Goal: Task Accomplishment & Management: Use online tool/utility

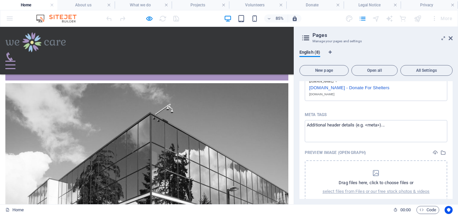
scroll to position [411, 0]
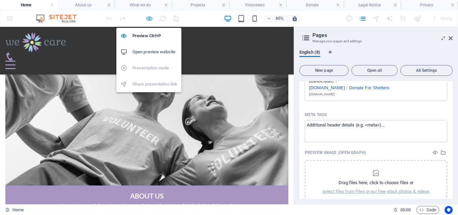
click at [148, 19] on icon "button" at bounding box center [150, 19] width 8 height 8
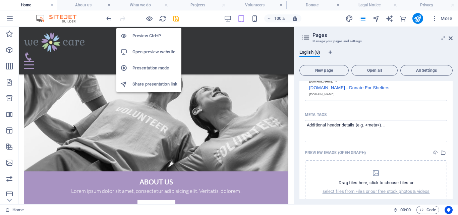
click at [152, 34] on h6 "Preview Ctrl+P" at bounding box center [155, 36] width 45 height 8
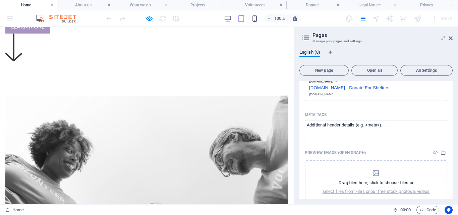
scroll to position [0, 0]
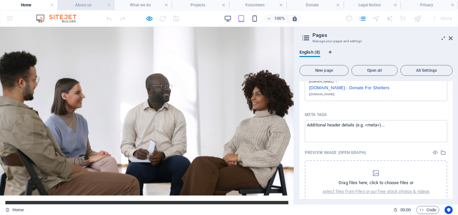
click at [82, 4] on h4 "About us" at bounding box center [85, 4] width 57 height 7
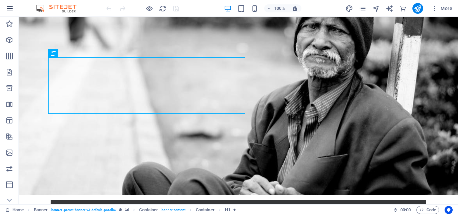
click at [8, 6] on icon "button" at bounding box center [10, 8] width 8 height 8
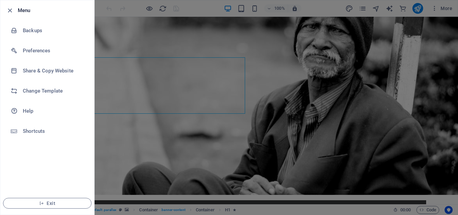
click at [138, 21] on div at bounding box center [229, 107] width 458 height 215
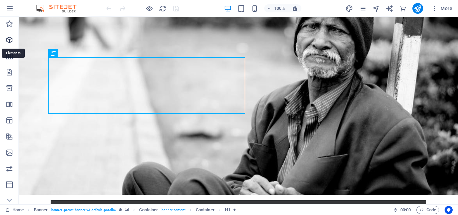
click at [9, 38] on icon "Elements" at bounding box center [9, 40] width 8 height 8
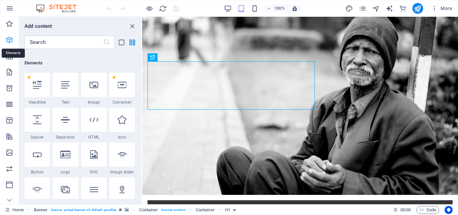
scroll to position [71, 0]
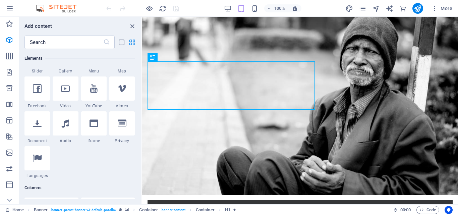
scroll to position [0, 0]
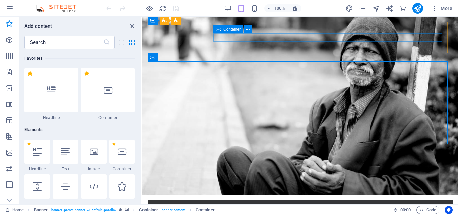
click at [252, 28] on div "Container" at bounding box center [234, 29] width 43 height 8
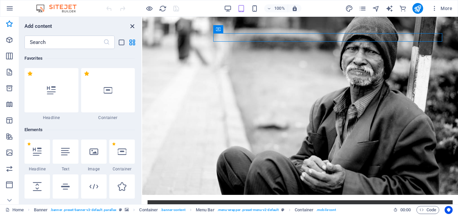
click at [131, 26] on icon "close panel" at bounding box center [133, 26] width 8 height 8
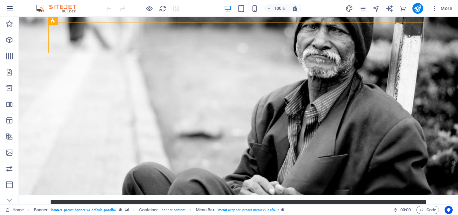
click at [10, 7] on icon "button" at bounding box center [10, 8] width 8 height 8
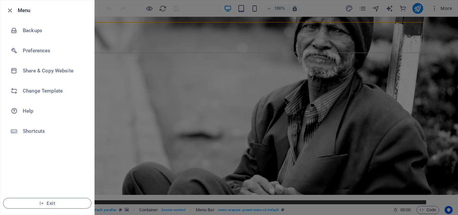
click at [18, 7] on h6 "Menu" at bounding box center [53, 10] width 71 height 8
click at [127, 143] on div at bounding box center [229, 107] width 458 height 215
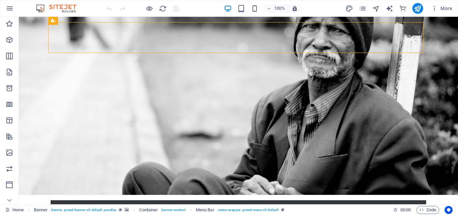
click at [40, 7] on img at bounding box center [60, 8] width 50 height 8
click at [39, 7] on img at bounding box center [60, 8] width 50 height 8
click at [65, 19] on icon at bounding box center [65, 20] width 4 height 7
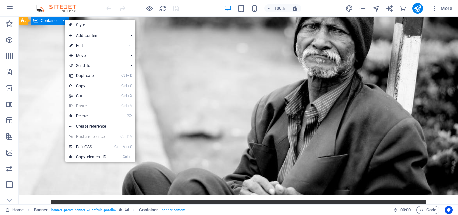
click at [48, 23] on div "Container" at bounding box center [46, 21] width 30 height 8
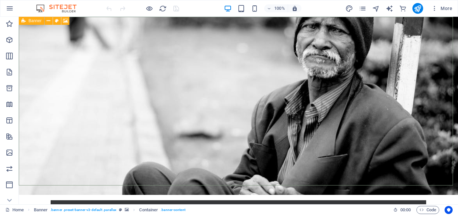
click at [22, 20] on icon at bounding box center [23, 21] width 4 height 8
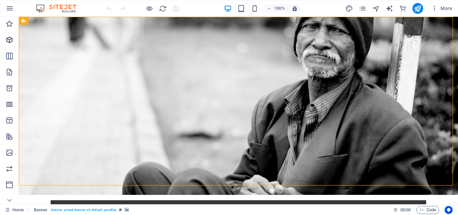
click at [8, 38] on icon "Elements" at bounding box center [9, 40] width 8 height 8
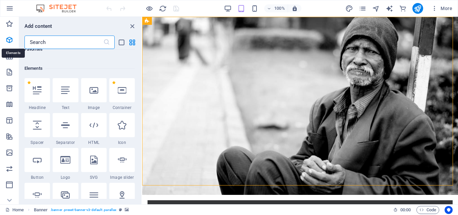
scroll to position [71, 0]
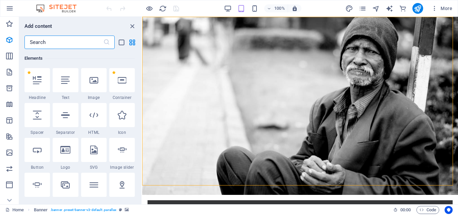
click at [62, 41] on input "text" at bounding box center [63, 42] width 79 height 13
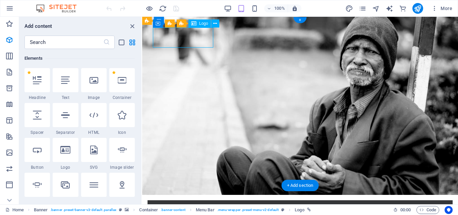
click at [200, 206] on div at bounding box center [300, 216] width 295 height 20
click at [199, 25] on div "Logo" at bounding box center [200, 23] width 22 height 8
click at [214, 22] on icon at bounding box center [215, 23] width 4 height 7
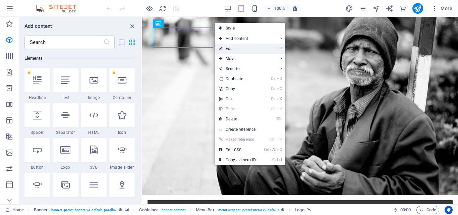
click at [226, 46] on link "⏎ Edit" at bounding box center [237, 49] width 45 height 10
select select "px"
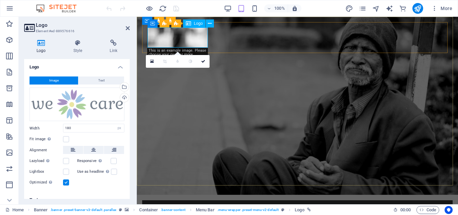
click at [182, 206] on div at bounding box center [298, 216] width 300 height 20
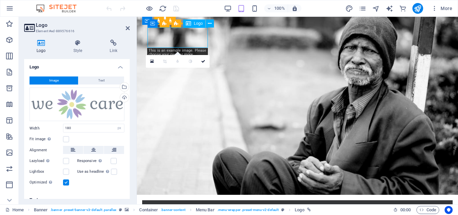
drag, startPoint x: 178, startPoint y: 34, endPoint x: 190, endPoint y: 34, distance: 12.8
click at [190, 206] on div at bounding box center [298, 216] width 300 height 20
click at [184, 206] on div at bounding box center [298, 216] width 300 height 20
click at [190, 206] on div at bounding box center [298, 216] width 300 height 20
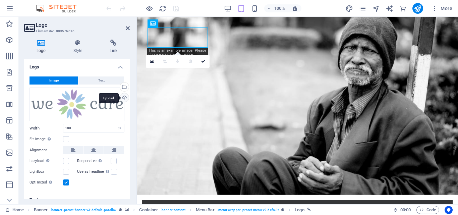
click at [122, 97] on div "Upload" at bounding box center [124, 98] width 10 height 10
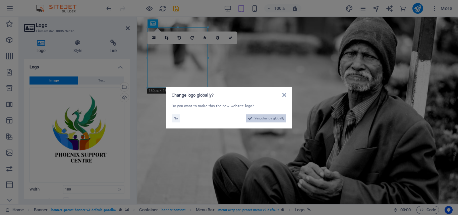
click at [257, 118] on span "Yes, change globally" at bounding box center [270, 118] width 30 height 8
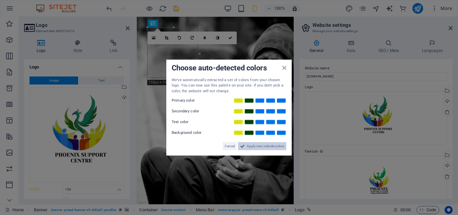
click at [262, 145] on span "Apply new website colors" at bounding box center [266, 146] width 38 height 8
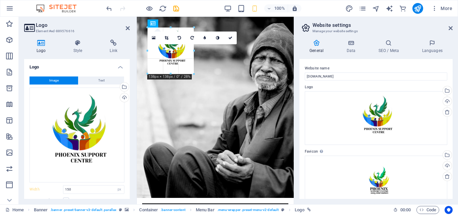
drag, startPoint x: 198, startPoint y: 78, endPoint x: 194, endPoint y: 70, distance: 9.2
type input "138"
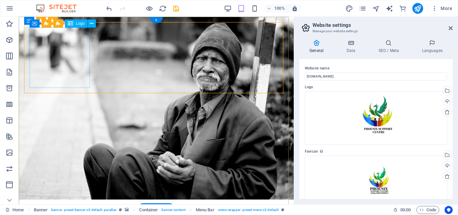
select select "px"
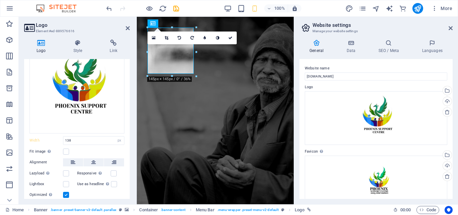
scroll to position [51, 0]
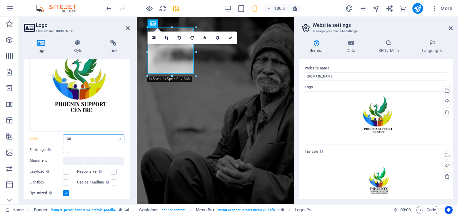
click at [88, 135] on input "138" at bounding box center [93, 139] width 61 height 8
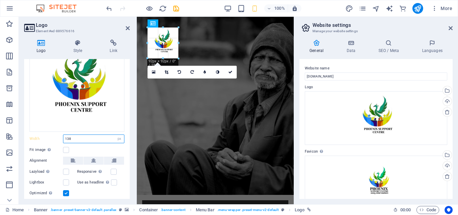
drag, startPoint x: 171, startPoint y: 27, endPoint x: 199, endPoint y: 44, distance: 32.2
type input "92"
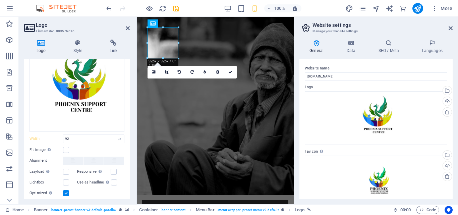
click at [300, 88] on div "Website name [DOMAIN_NAME] Logo Drag files here, click to choose files or selec…" at bounding box center [376, 129] width 153 height 140
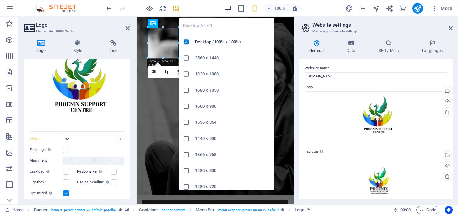
click at [229, 7] on icon "button" at bounding box center [228, 9] width 8 height 8
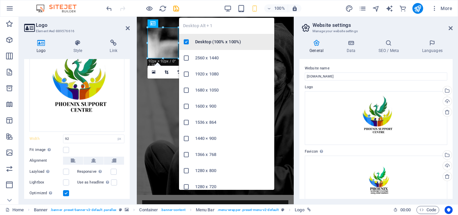
click at [224, 40] on h6 "Desktop (100% x 100%)" at bounding box center [232, 42] width 75 height 8
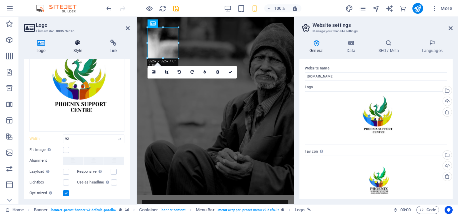
click at [76, 42] on icon at bounding box center [78, 43] width 34 height 7
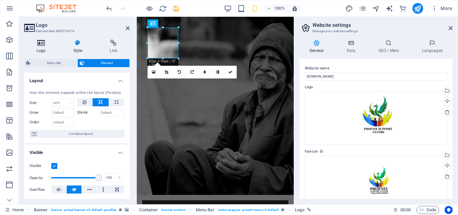
click at [40, 46] on h4 "Logo" at bounding box center [42, 47] width 37 height 14
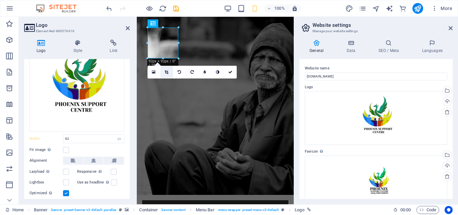
click at [166, 71] on icon at bounding box center [167, 72] width 4 height 4
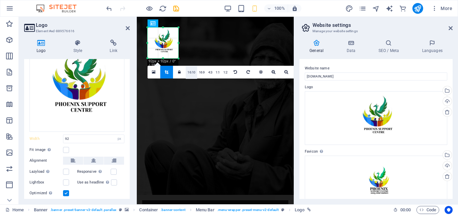
click at [191, 72] on link "16:10" at bounding box center [191, 72] width 11 height 13
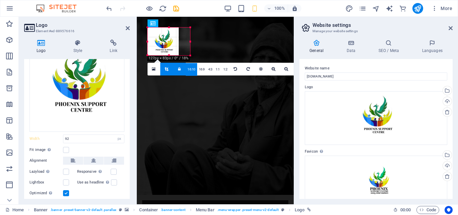
drag, startPoint x: 164, startPoint y: 47, endPoint x: 166, endPoint y: 55, distance: 8.6
click at [166, 55] on div at bounding box center [169, 55] width 43 height 2
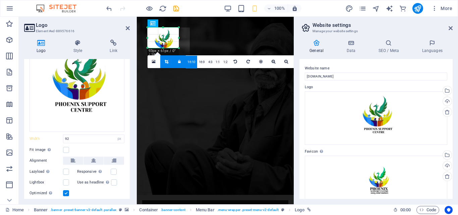
click at [164, 37] on div at bounding box center [163, 43] width 31 height 31
click at [202, 60] on link "16:9" at bounding box center [201, 62] width 9 height 13
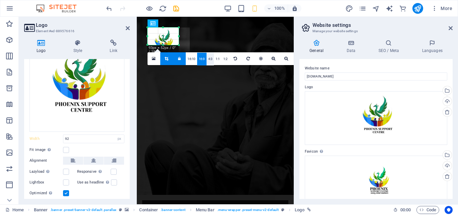
click at [211, 59] on link "4:3" at bounding box center [211, 59] width 8 height 13
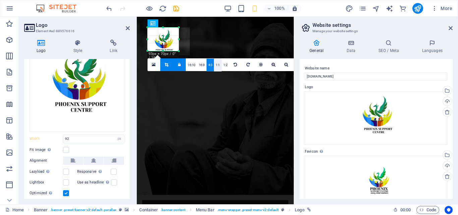
click at [220, 64] on link "1:1" at bounding box center [218, 65] width 8 height 13
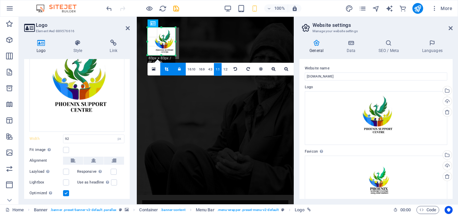
click at [163, 55] on div at bounding box center [162, 55] width 28 height 2
click at [163, 55] on div at bounding box center [164, 44] width 32 height 32
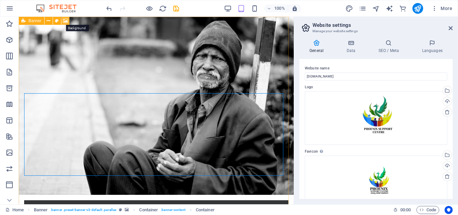
drag, startPoint x: 64, startPoint y: 20, endPoint x: 86, endPoint y: 68, distance: 52.4
click at [64, 20] on icon at bounding box center [65, 20] width 5 height 7
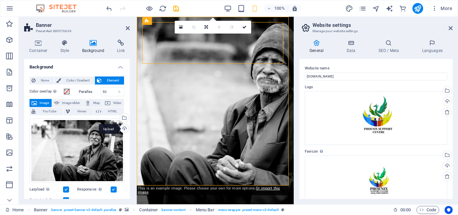
click at [123, 128] on div "Upload" at bounding box center [124, 129] width 10 height 10
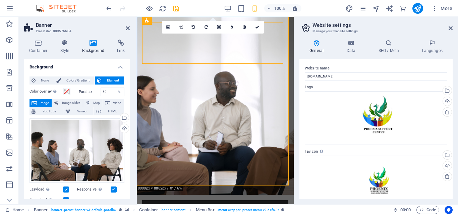
click at [300, 88] on div "Website name [DOMAIN_NAME] Logo Drag files here, click to choose files or selec…" at bounding box center [376, 129] width 153 height 140
click at [127, 27] on icon at bounding box center [128, 28] width 4 height 5
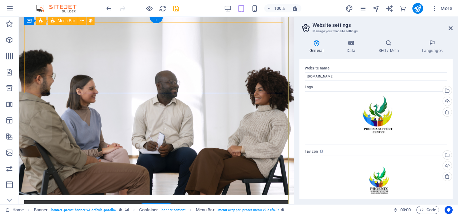
drag, startPoint x: 146, startPoint y: 44, endPoint x: 127, endPoint y: 27, distance: 25.2
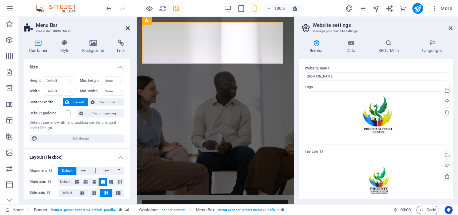
click at [128, 28] on icon at bounding box center [128, 28] width 4 height 5
click at [130, 27] on icon at bounding box center [128, 28] width 4 height 5
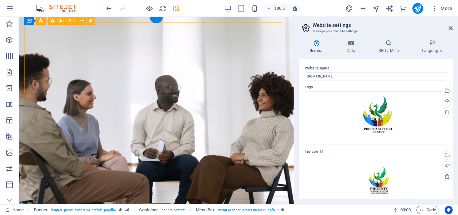
drag, startPoint x: 165, startPoint y: 92, endPoint x: 168, endPoint y: 79, distance: 12.9
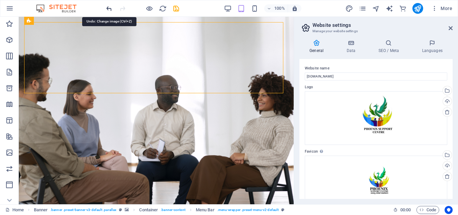
click at [109, 4] on div at bounding box center [142, 8] width 75 height 11
click at [109, 6] on icon "undo" at bounding box center [109, 9] width 8 height 8
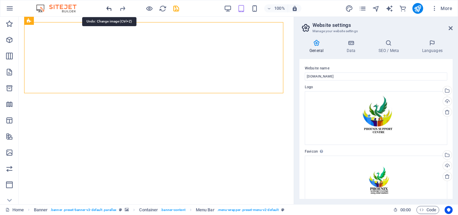
click at [109, 6] on icon "undo" at bounding box center [109, 9] width 8 height 8
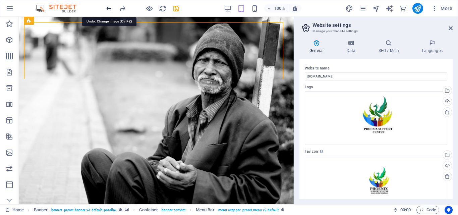
click at [109, 6] on icon "undo" at bounding box center [109, 9] width 8 height 8
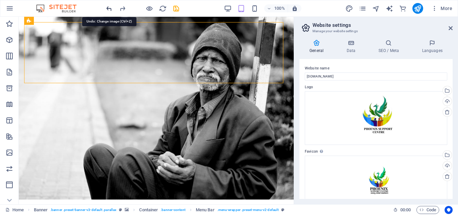
click at [109, 6] on icon "undo" at bounding box center [109, 9] width 8 height 8
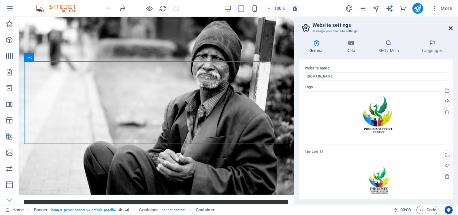
click at [449, 27] on icon at bounding box center [451, 28] width 4 height 5
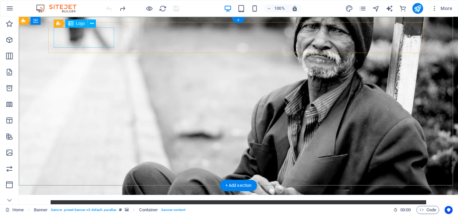
click at [82, 206] on div at bounding box center [238, 216] width 365 height 20
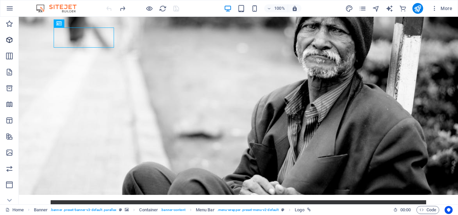
click at [9, 39] on icon "Elements" at bounding box center [9, 40] width 8 height 8
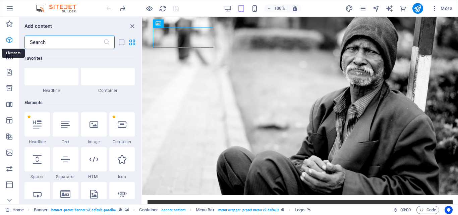
scroll to position [71, 0]
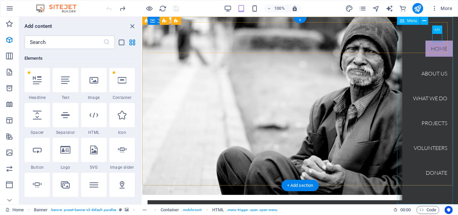
click at [433, 47] on nav "Home About us What we do Projects Volunteers Donate" at bounding box center [431, 111] width 56 height 188
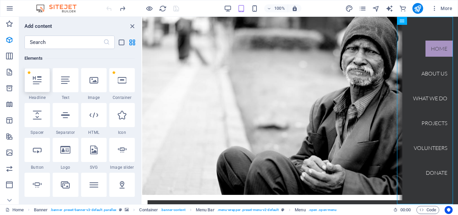
click at [37, 82] on icon at bounding box center [37, 80] width 9 height 9
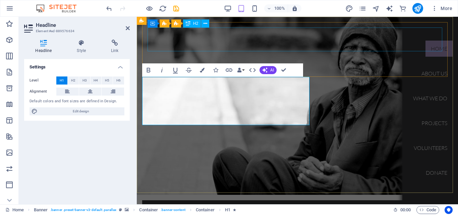
click at [370, 206] on div "New headline" at bounding box center [298, 218] width 300 height 24
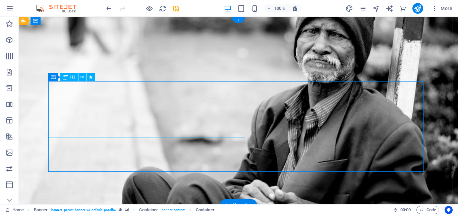
click at [60, 80] on div "Container" at bounding box center [63, 77] width 30 height 8
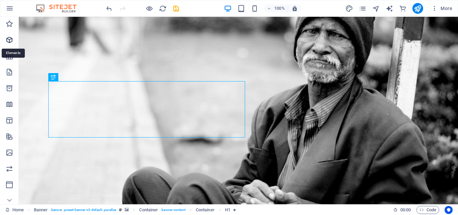
click at [7, 36] on icon "Elements" at bounding box center [9, 40] width 8 height 8
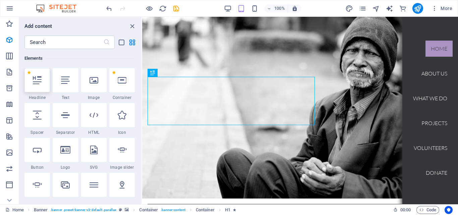
click at [40, 82] on icon at bounding box center [37, 80] width 9 height 9
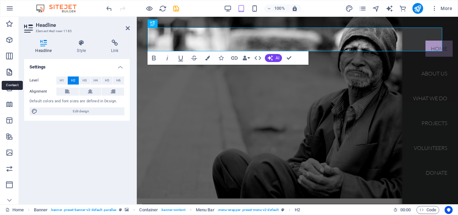
click at [10, 71] on icon "Content" at bounding box center [9, 72] width 8 height 8
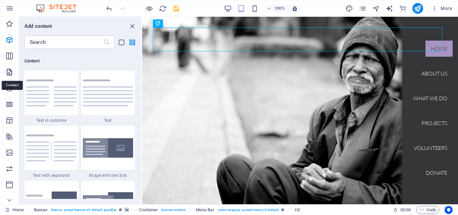
scroll to position [1174, 0]
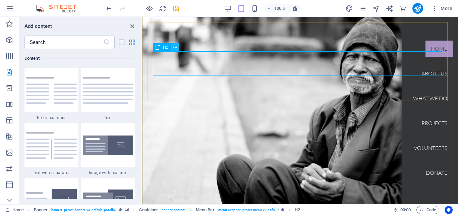
click at [175, 46] on icon at bounding box center [175, 47] width 4 height 7
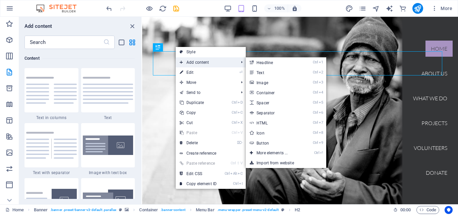
click at [195, 60] on span "Add content" at bounding box center [206, 62] width 60 height 10
click at [259, 72] on link "Ctrl 2 Text" at bounding box center [273, 72] width 55 height 10
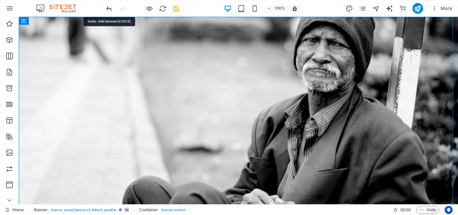
click at [107, 8] on icon "undo" at bounding box center [109, 9] width 8 height 8
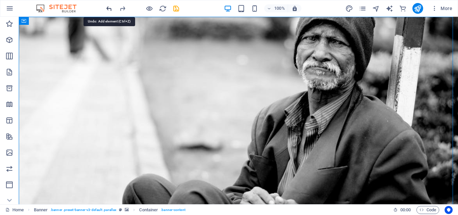
click at [107, 8] on icon "undo" at bounding box center [109, 9] width 8 height 8
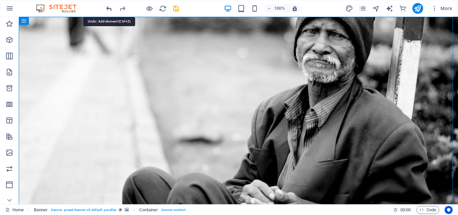
click at [107, 8] on icon "undo" at bounding box center [109, 9] width 8 height 8
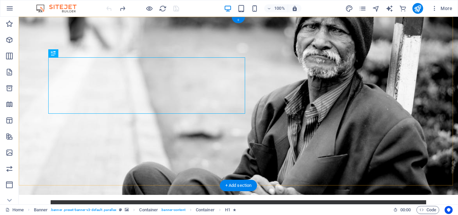
click at [239, 20] on div "+" at bounding box center [238, 20] width 13 height 6
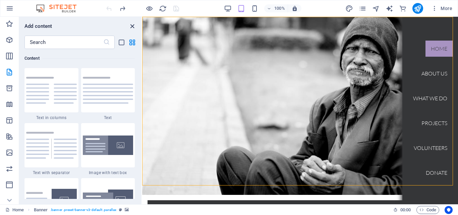
click at [131, 26] on icon "close panel" at bounding box center [133, 26] width 8 height 8
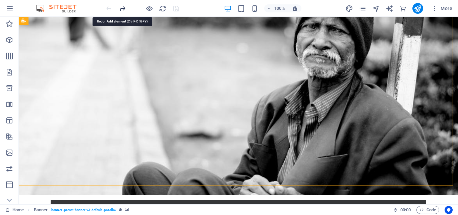
click at [122, 7] on icon "redo" at bounding box center [123, 9] width 8 height 8
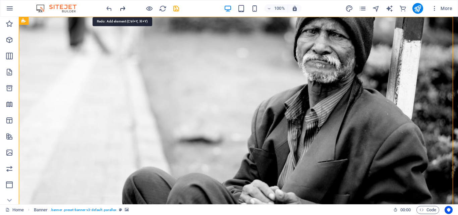
click at [122, 7] on icon "redo" at bounding box center [123, 9] width 8 height 8
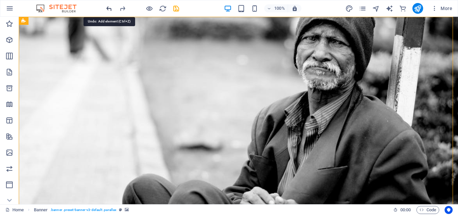
click at [109, 8] on icon "undo" at bounding box center [109, 9] width 8 height 8
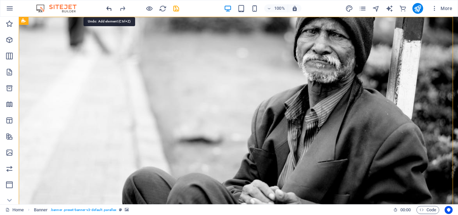
click at [109, 8] on icon "undo" at bounding box center [109, 9] width 8 height 8
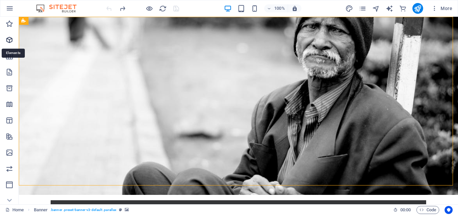
click at [8, 38] on icon "Elements" at bounding box center [9, 40] width 8 height 8
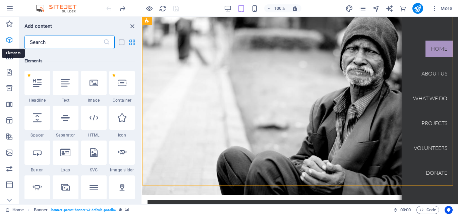
scroll to position [71, 0]
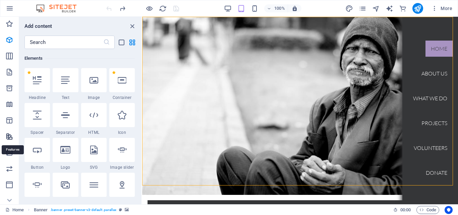
click at [9, 135] on icon "Features" at bounding box center [9, 137] width 8 height 8
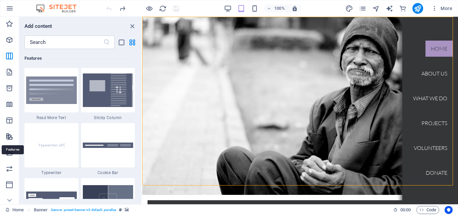
scroll to position [2616, 0]
click at [9, 149] on icon "Images" at bounding box center [9, 153] width 8 height 8
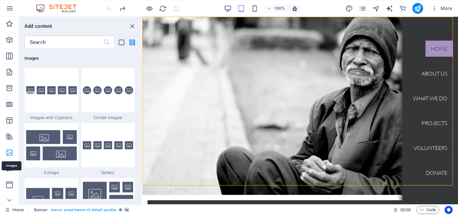
scroll to position [3403, 0]
click at [8, 182] on icon "Header" at bounding box center [9, 185] width 8 height 8
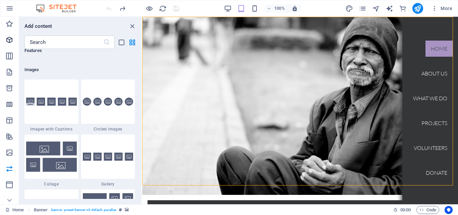
scroll to position [3385, 0]
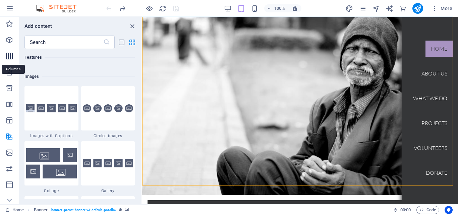
click at [7, 53] on icon "Columns" at bounding box center [9, 56] width 8 height 8
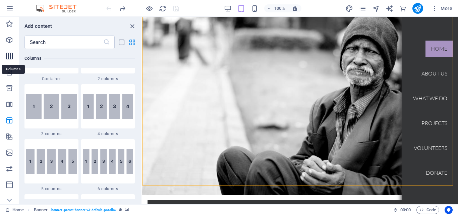
scroll to position [332, 0]
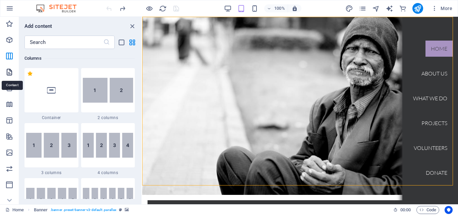
click at [9, 72] on icon "Content" at bounding box center [9, 72] width 8 height 8
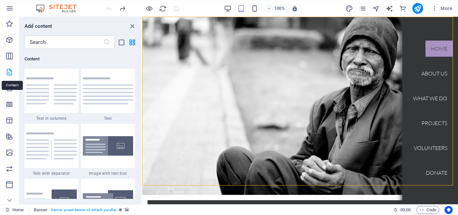
scroll to position [1174, 0]
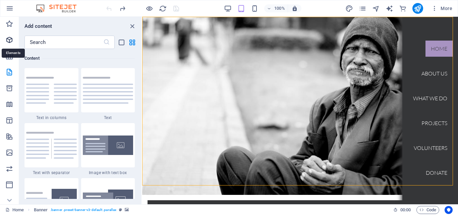
click at [10, 40] on icon "Elements" at bounding box center [9, 40] width 8 height 8
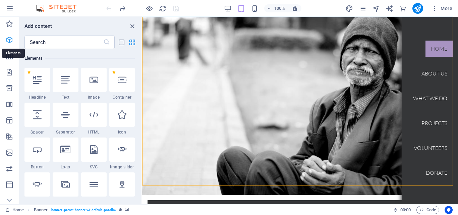
scroll to position [71, 0]
click at [95, 83] on icon at bounding box center [94, 80] width 9 height 9
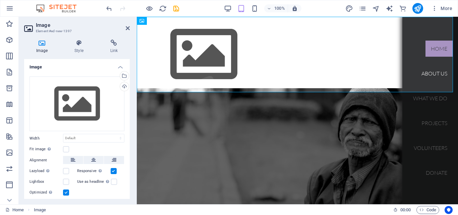
scroll to position [37, 0]
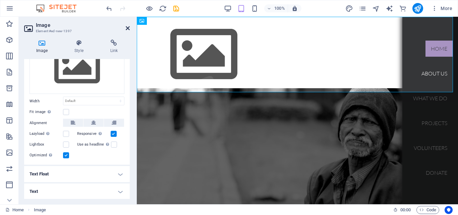
click at [127, 27] on icon at bounding box center [128, 28] width 4 height 5
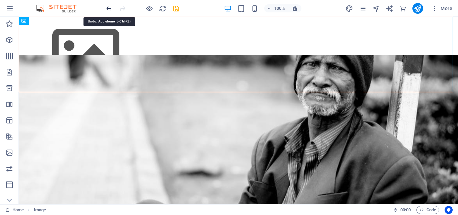
click at [109, 8] on icon "undo" at bounding box center [109, 9] width 8 height 8
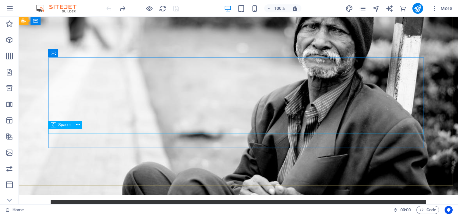
click at [65, 126] on span "Spacer" at bounding box center [64, 125] width 13 height 4
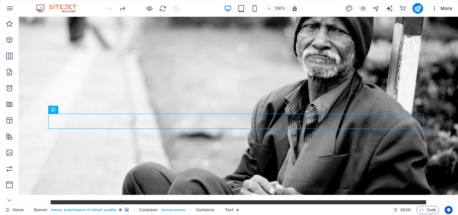
click at [448, 8] on span "More" at bounding box center [442, 8] width 21 height 7
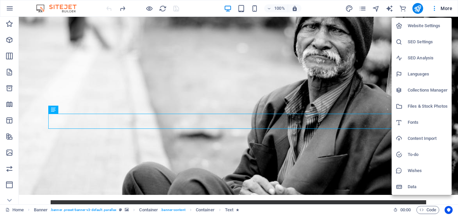
click at [378, 26] on div at bounding box center [229, 107] width 458 height 215
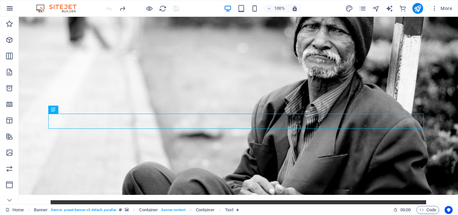
click at [9, 7] on icon "button" at bounding box center [10, 8] width 8 height 8
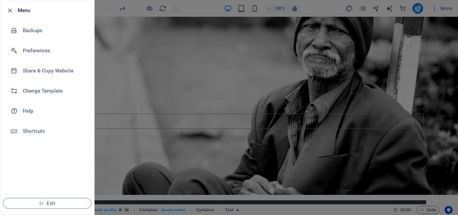
click at [135, 154] on div at bounding box center [229, 107] width 458 height 215
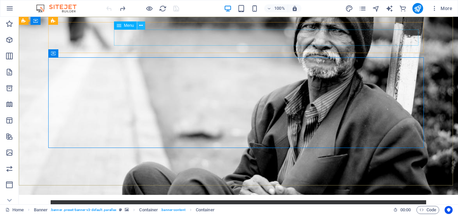
click at [141, 26] on icon at bounding box center [141, 25] width 4 height 7
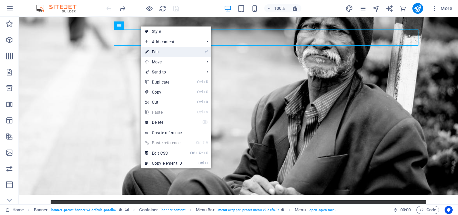
drag, startPoint x: 154, startPoint y: 52, endPoint x: 66, endPoint y: 35, distance: 89.5
click at [154, 52] on link "⏎ Edit" at bounding box center [163, 52] width 45 height 10
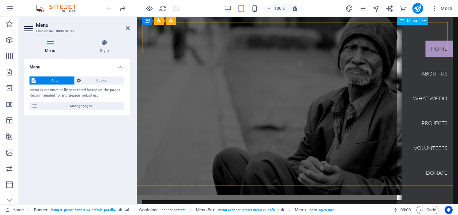
click at [431, 48] on nav "Home About us What we do Projects Volunteers Donate" at bounding box center [431, 111] width 56 height 188
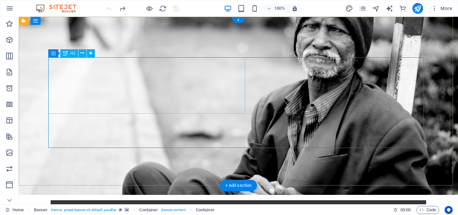
click at [82, 53] on icon at bounding box center [83, 53] width 4 height 7
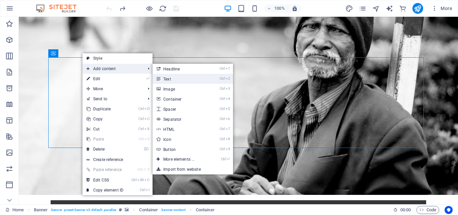
click at [170, 78] on link "Ctrl 2 Text" at bounding box center [180, 79] width 55 height 10
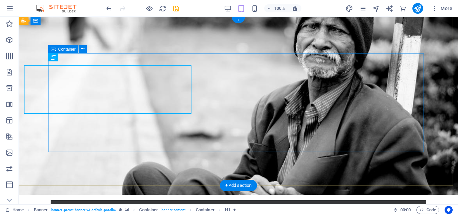
drag, startPoint x: 266, startPoint y: 100, endPoint x: 268, endPoint y: 103, distance: 3.8
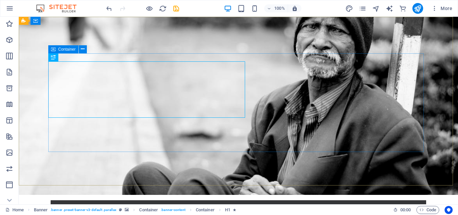
click at [66, 49] on span "Container" at bounding box center [66, 49] width 17 height 4
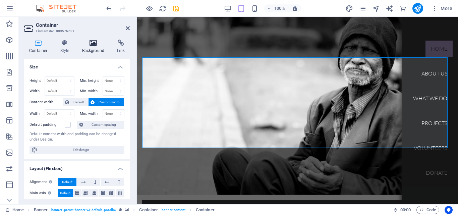
click at [91, 44] on icon at bounding box center [93, 43] width 33 height 7
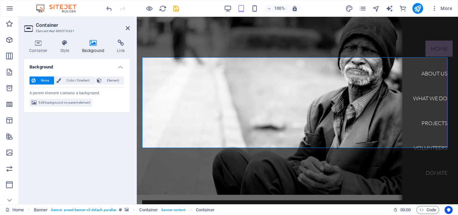
click at [92, 45] on icon at bounding box center [93, 43] width 33 height 7
click at [93, 41] on icon at bounding box center [93, 43] width 33 height 7
click at [64, 102] on span "Edit background on parent element" at bounding box center [65, 103] width 52 height 8
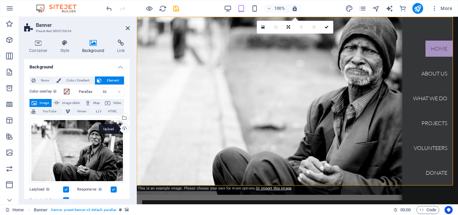
click at [123, 128] on div "Upload" at bounding box center [124, 129] width 10 height 10
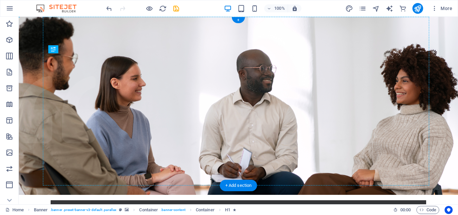
drag, startPoint x: 128, startPoint y: 67, endPoint x: 307, endPoint y: 55, distance: 179.6
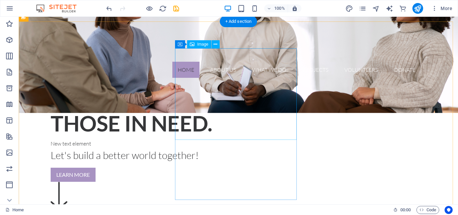
scroll to position [0, 0]
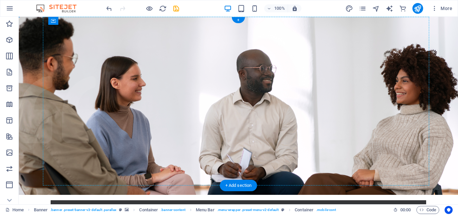
drag, startPoint x: 188, startPoint y: 39, endPoint x: 283, endPoint y: 30, distance: 95.4
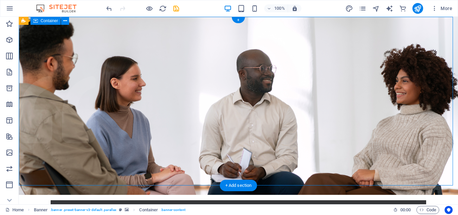
drag, startPoint x: 46, startPoint y: 89, endPoint x: 31, endPoint y: 88, distance: 15.1
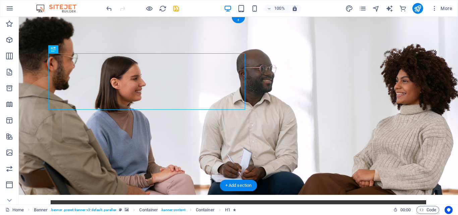
drag, startPoint x: 148, startPoint y: 78, endPoint x: 124, endPoint y: 100, distance: 33.0
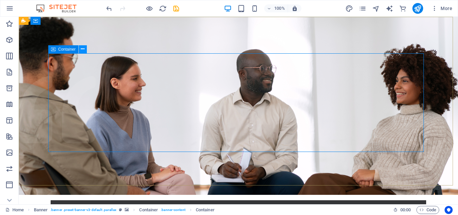
click at [82, 48] on icon at bounding box center [83, 49] width 4 height 7
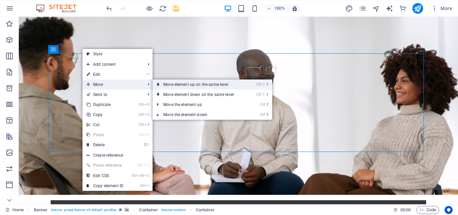
click at [191, 83] on link "Ctrl ⇧ ⬆ Move element up on the same level" at bounding box center [200, 85] width 95 height 10
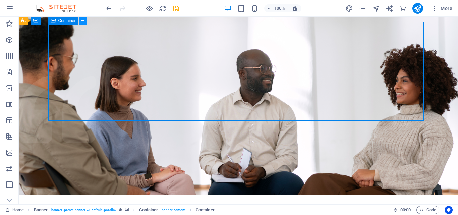
click at [83, 20] on icon at bounding box center [83, 20] width 4 height 7
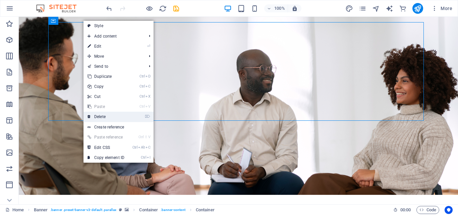
click at [106, 115] on link "⌦ Delete" at bounding box center [106, 117] width 45 height 10
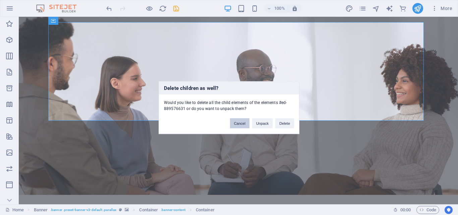
click at [239, 123] on button "Cancel" at bounding box center [239, 123] width 19 height 10
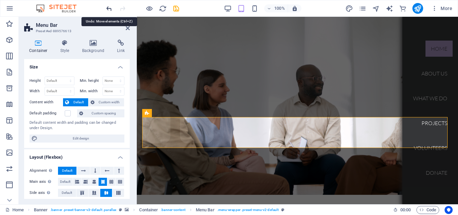
click at [109, 7] on icon "undo" at bounding box center [109, 9] width 8 height 8
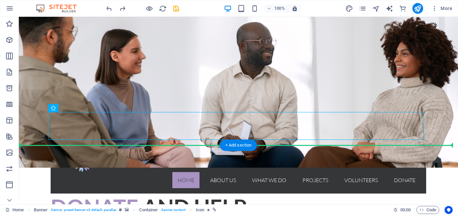
scroll to position [56, 0]
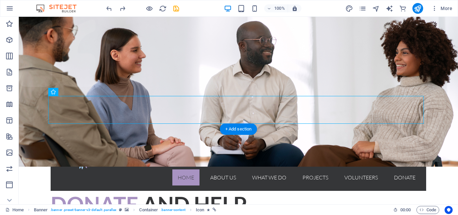
drag, startPoint x: 327, startPoint y: 167, endPoint x: 311, endPoint y: 120, distance: 49.5
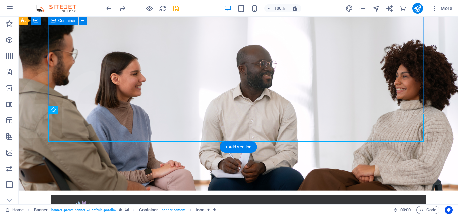
scroll to position [0, 0]
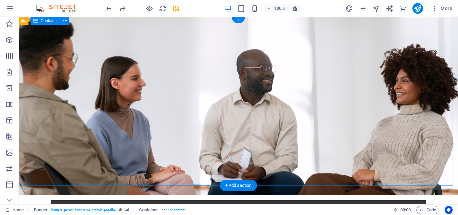
drag, startPoint x: 452, startPoint y: 17, endPoint x: 442, endPoint y: 25, distance: 12.7
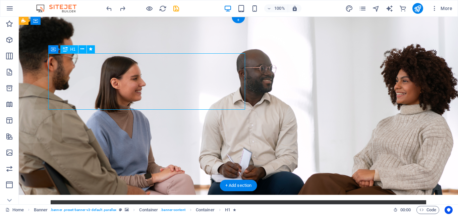
drag, startPoint x: 163, startPoint y: 71, endPoint x: 160, endPoint y: 92, distance: 21.0
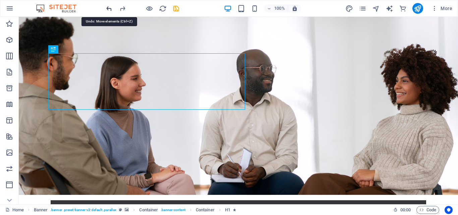
click at [108, 7] on icon "undo" at bounding box center [109, 9] width 8 height 8
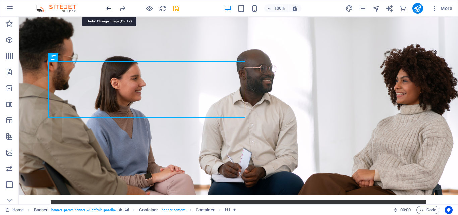
click at [108, 8] on icon "undo" at bounding box center [109, 9] width 8 height 8
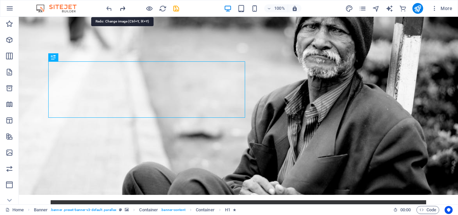
click at [120, 9] on icon "redo" at bounding box center [123, 9] width 8 height 8
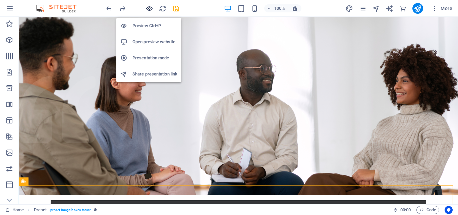
click at [149, 6] on icon "button" at bounding box center [150, 9] width 8 height 8
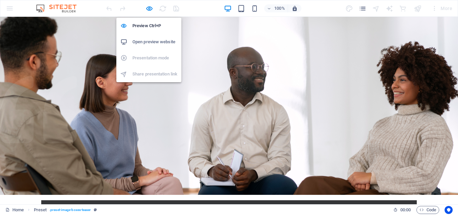
click at [138, 42] on h6 "Open preview website" at bounding box center [155, 42] width 45 height 8
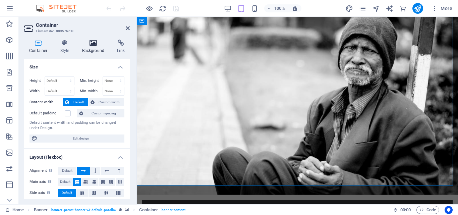
click at [93, 43] on icon at bounding box center [93, 43] width 33 height 7
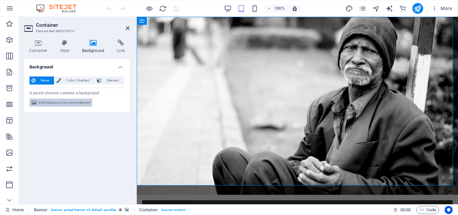
click at [40, 102] on span "Edit background on parent element" at bounding box center [65, 103] width 52 height 8
click at [40, 102] on div "Container Element #ed-889576610 Container Style Background Link Size Height Def…" at bounding box center [239, 111] width 440 height 188
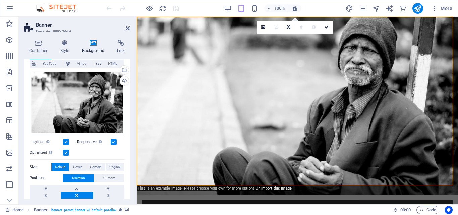
scroll to position [44, 0]
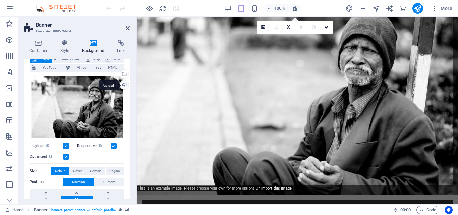
click at [123, 83] on div "Upload" at bounding box center [124, 86] width 10 height 10
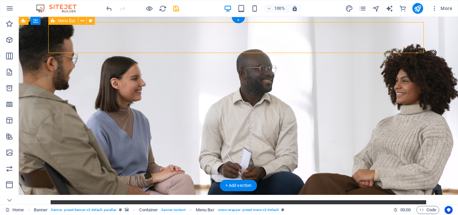
drag, startPoint x: 410, startPoint y: 52, endPoint x: 408, endPoint y: 47, distance: 5.0
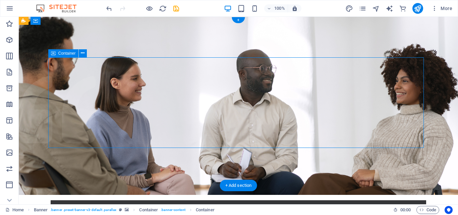
drag, startPoint x: 344, startPoint y: 100, endPoint x: 337, endPoint y: 102, distance: 7.2
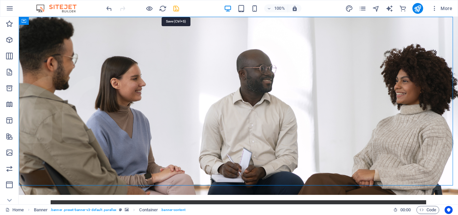
click at [175, 9] on icon "save" at bounding box center [176, 9] width 8 height 8
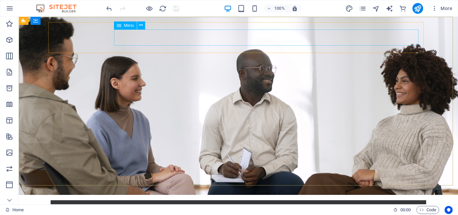
click at [121, 26] on icon at bounding box center [119, 25] width 5 height 8
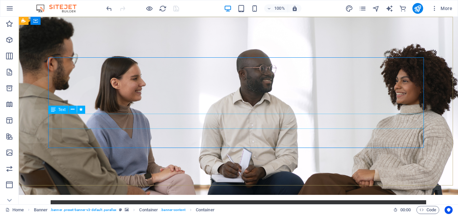
click at [53, 111] on icon at bounding box center [53, 110] width 5 height 8
click at [72, 108] on icon at bounding box center [73, 109] width 4 height 7
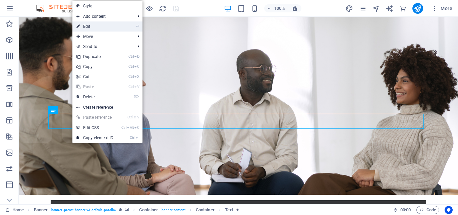
click at [88, 26] on link "⏎ Edit" at bounding box center [94, 26] width 45 height 10
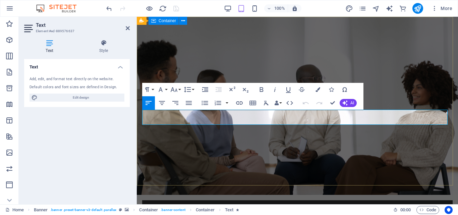
drag, startPoint x: 292, startPoint y: 117, endPoint x: 142, endPoint y: 121, distance: 150.7
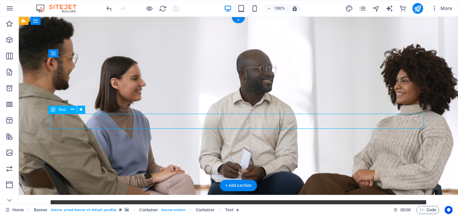
click at [63, 111] on span "Text" at bounding box center [61, 110] width 7 height 4
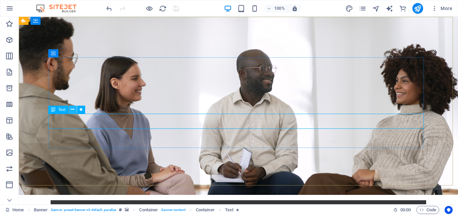
click at [73, 110] on icon at bounding box center [73, 109] width 4 height 7
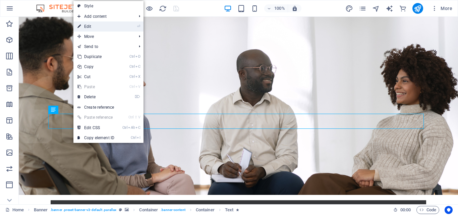
click at [90, 23] on link "⏎ Edit" at bounding box center [95, 26] width 45 height 10
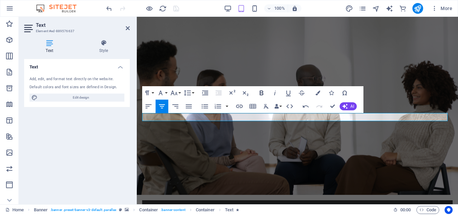
click at [261, 91] on icon "button" at bounding box center [262, 93] width 4 height 5
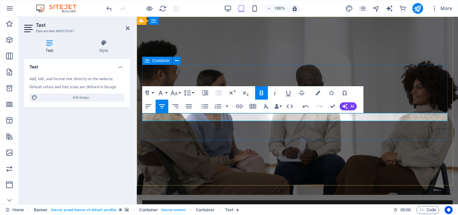
drag, startPoint x: 381, startPoint y: 70, endPoint x: 498, endPoint y: 69, distance: 117.5
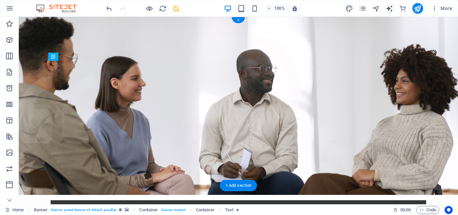
drag, startPoint x: 180, startPoint y: 121, endPoint x: 185, endPoint y: 79, distance: 42.5
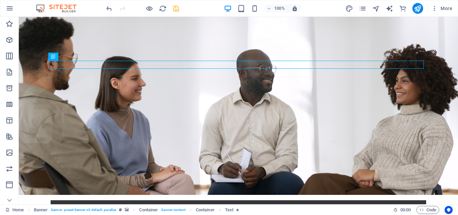
click at [365, 208] on div "Home Banner . banner .preset-banner-v3-default .parallax Container . banner-con…" at bounding box center [196, 210] width 383 height 8
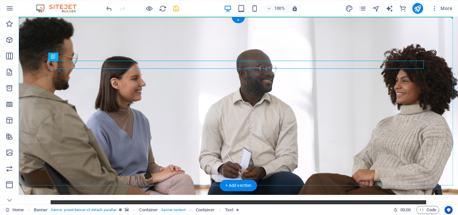
drag, startPoint x: 205, startPoint y: 64, endPoint x: 207, endPoint y: 57, distance: 8.2
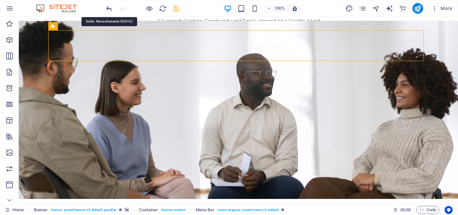
click at [109, 8] on icon "undo" at bounding box center [109, 9] width 8 height 8
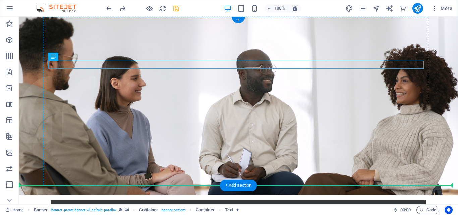
drag, startPoint x: 310, startPoint y: 65, endPoint x: 322, endPoint y: 125, distance: 61.1
click at [19, 17] on div "A Successful Nation, Community and Family depend on a Healthy Mind" at bounding box center [19, 17] width 0 height 0
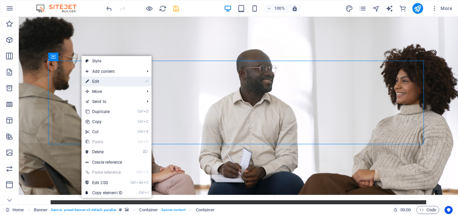
drag, startPoint x: 93, startPoint y: 80, endPoint x: 131, endPoint y: 115, distance: 52.2
click at [93, 80] on link "⏎ Edit" at bounding box center [104, 82] width 45 height 10
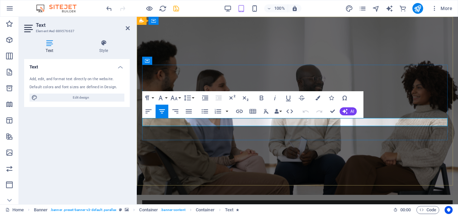
click at [261, 97] on icon "button" at bounding box center [262, 98] width 8 height 8
drag, startPoint x: 215, startPoint y: 122, endPoint x: 383, endPoint y: 118, distance: 167.5
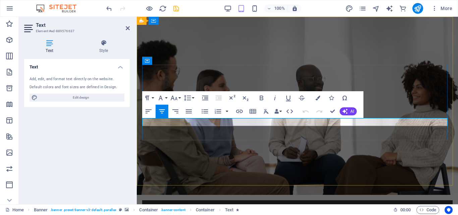
drag, startPoint x: 214, startPoint y: 122, endPoint x: 376, endPoint y: 123, distance: 161.7
click at [261, 96] on icon "button" at bounding box center [262, 98] width 4 height 5
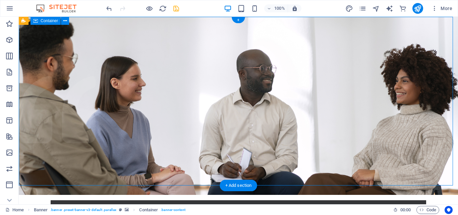
drag, startPoint x: 450, startPoint y: 20, endPoint x: 436, endPoint y: 38, distance: 23.0
drag, startPoint x: 21, startPoint y: 180, endPoint x: 33, endPoint y: 174, distance: 13.5
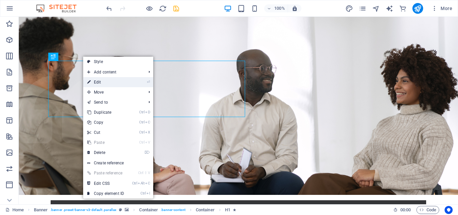
click at [96, 81] on link "⏎ Edit" at bounding box center [105, 82] width 45 height 10
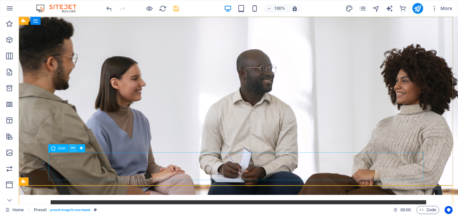
click at [72, 147] on icon at bounding box center [73, 148] width 4 height 7
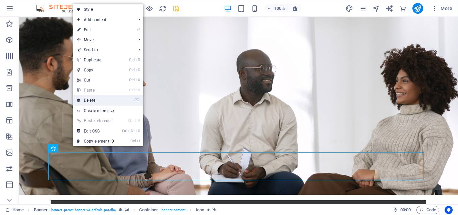
click at [91, 98] on link "⌦ Delete" at bounding box center [95, 100] width 45 height 10
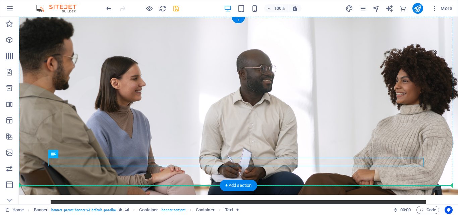
drag, startPoint x: 183, startPoint y: 162, endPoint x: 174, endPoint y: 140, distance: 24.4
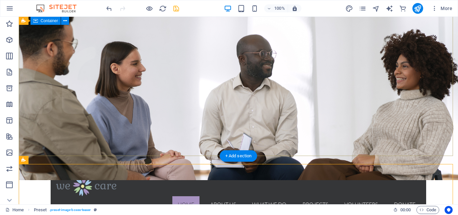
click at [309, 165] on div "Home About us What we do Projects Volunteers Donate Learn more" at bounding box center [239, 203] width 440 height 77
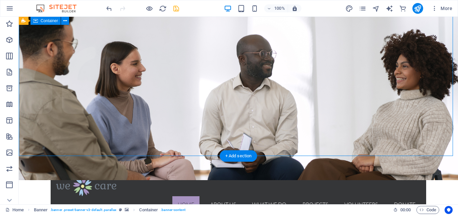
click at [294, 165] on div "Home About us What we do Projects Volunteers Donate Learn more" at bounding box center [239, 203] width 440 height 77
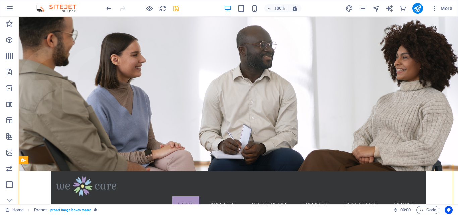
scroll to position [0, 0]
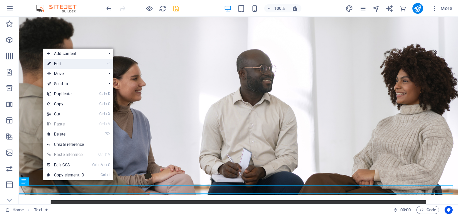
click at [73, 65] on link "⏎ Edit" at bounding box center [65, 64] width 45 height 10
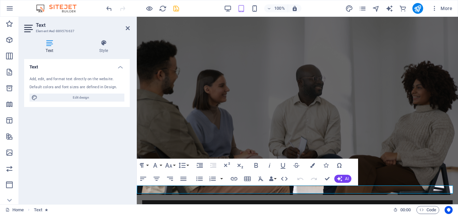
click at [44, 81] on div "Add, edit, and format text directly on the website." at bounding box center [77, 80] width 95 height 6
click at [52, 40] on icon at bounding box center [49, 43] width 51 height 7
drag, startPoint x: 264, startPoint y: 189, endPoint x: 158, endPoint y: 193, distance: 106.4
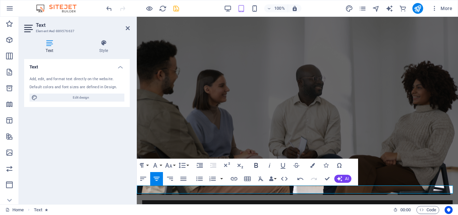
click at [256, 162] on icon "button" at bounding box center [256, 165] width 8 height 8
drag, startPoint x: 273, startPoint y: 191, endPoint x: 434, endPoint y: 188, distance: 160.8
drag, startPoint x: 272, startPoint y: 189, endPoint x: 434, endPoint y: 187, distance: 161.4
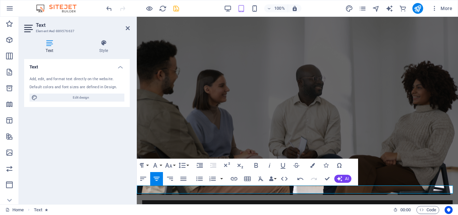
click at [257, 162] on icon "button" at bounding box center [256, 165] width 8 height 8
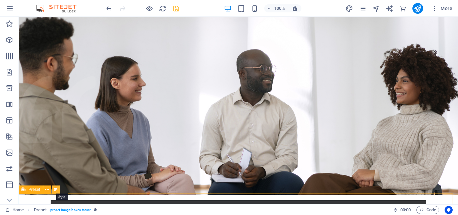
click at [54, 189] on icon at bounding box center [56, 189] width 4 height 7
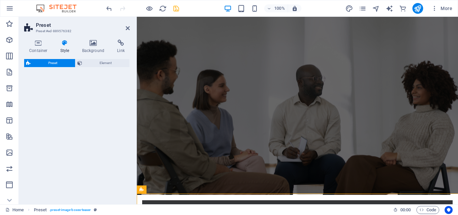
select select "px"
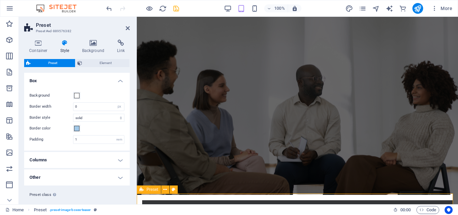
click at [128, 28] on icon at bounding box center [128, 28] width 4 height 5
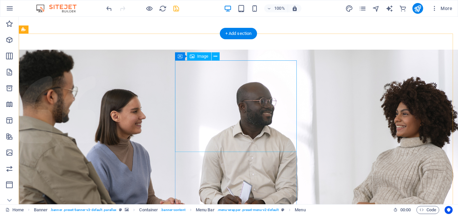
scroll to position [164, 0]
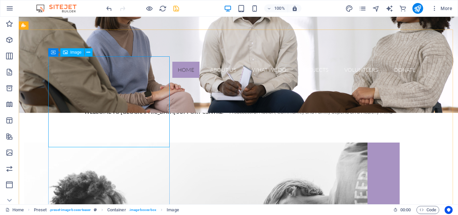
click at [72, 54] on span "Image" at bounding box center [75, 52] width 11 height 4
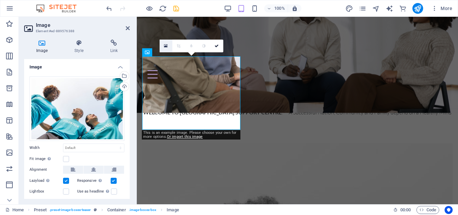
click at [166, 46] on icon at bounding box center [166, 46] width 4 height 5
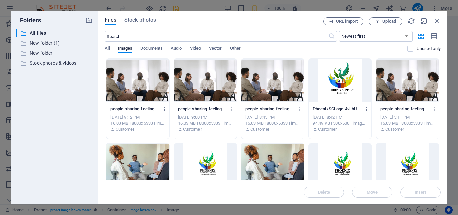
click at [148, 168] on div at bounding box center [137, 165] width 63 height 44
click at [426, 192] on span "Insert" at bounding box center [421, 192] width 12 height 4
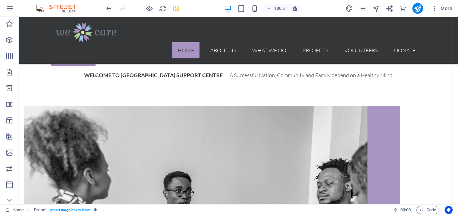
scroll to position [200, 0]
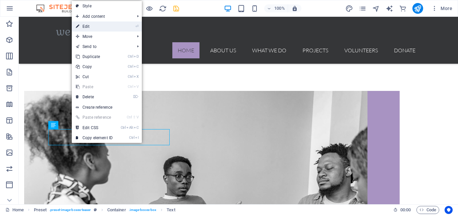
click at [85, 23] on link "⏎ Edit" at bounding box center [94, 26] width 45 height 10
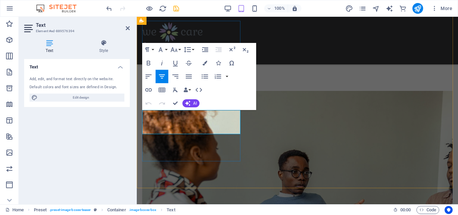
drag, startPoint x: 160, startPoint y: 114, endPoint x: 217, endPoint y: 130, distance: 59.0
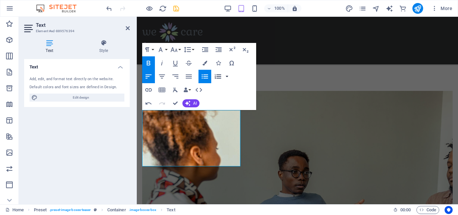
click at [226, 75] on button "button" at bounding box center [226, 76] width 5 height 13
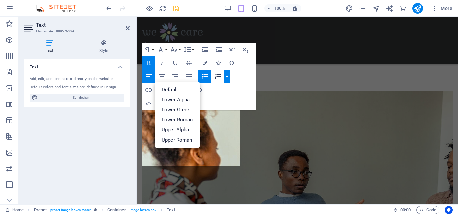
click at [202, 74] on icon "button" at bounding box center [205, 76] width 6 height 4
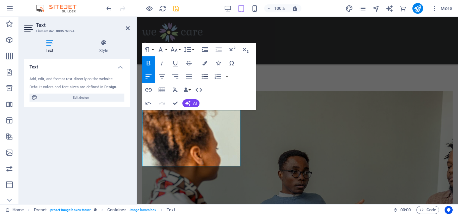
click at [204, 76] on icon "button" at bounding box center [205, 76] width 8 height 8
drag, startPoint x: 153, startPoint y: 112, endPoint x: 234, endPoint y: 161, distance: 94.0
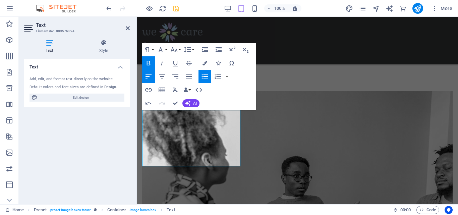
click at [204, 76] on icon "button" at bounding box center [205, 76] width 8 height 8
click at [227, 76] on button "button" at bounding box center [226, 76] width 5 height 13
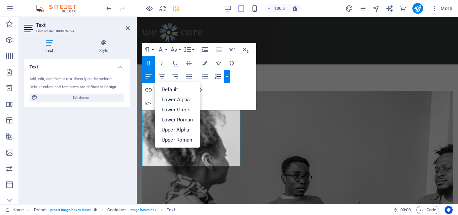
click at [217, 75] on icon "button" at bounding box center [218, 76] width 8 height 8
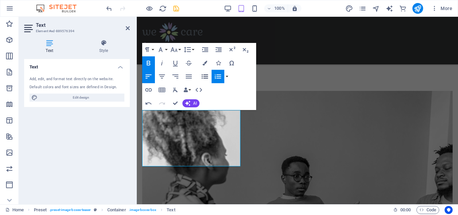
click at [204, 75] on icon "button" at bounding box center [205, 76] width 8 height 8
click at [217, 75] on icon "button" at bounding box center [218, 76] width 6 height 5
click at [106, 121] on div "Text Add, edit, and format text directly on the website. Default colors and fon…" at bounding box center [77, 129] width 106 height 140
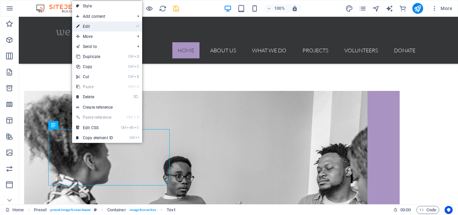
click at [90, 25] on link "⏎ Edit" at bounding box center [94, 26] width 45 height 10
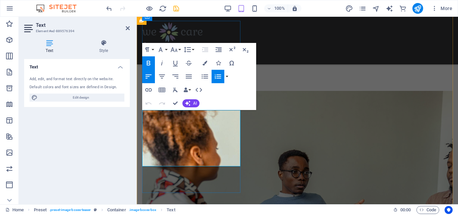
drag, startPoint x: 153, startPoint y: 114, endPoint x: 226, endPoint y: 160, distance: 86.1
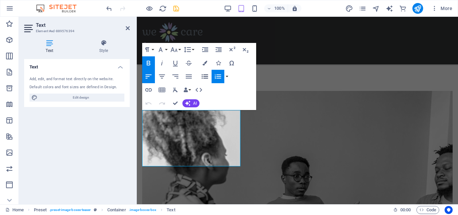
click at [205, 76] on icon "button" at bounding box center [205, 76] width 8 height 8
